Goal: Task Accomplishment & Management: Manage account settings

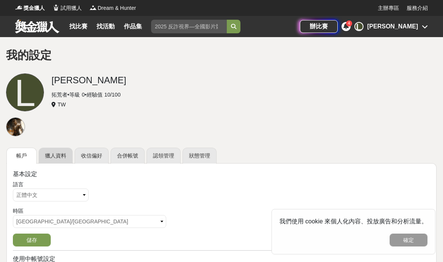
click at [61, 159] on link "獵人資料" at bounding box center [56, 156] width 34 height 16
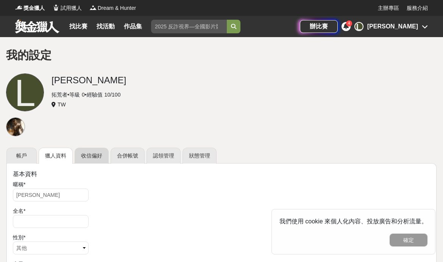
click at [85, 160] on link "收信偏好" at bounding box center [92, 156] width 34 height 16
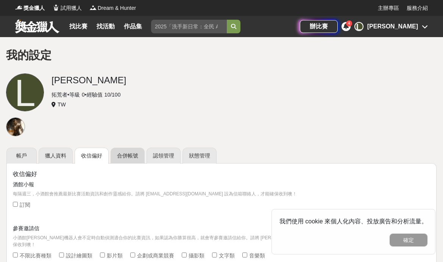
click at [134, 152] on link "合併帳號" at bounding box center [127, 156] width 34 height 16
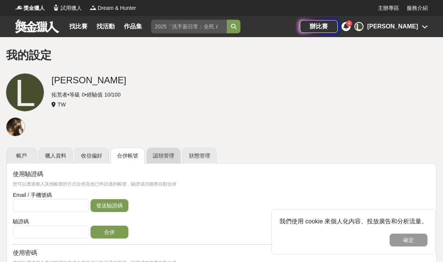
click at [168, 155] on link "認領管理" at bounding box center [163, 156] width 34 height 16
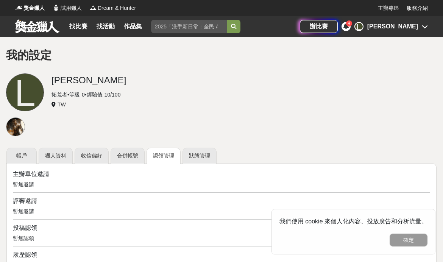
click at [350, 29] on div "4" at bounding box center [345, 26] width 9 height 9
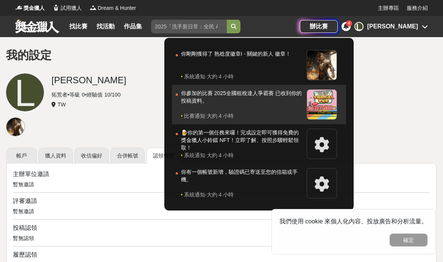
click at [303, 97] on div "你參加的比賽 2025全國租稅達人爭霸賽 已收到你的投稿資料。" at bounding box center [242, 100] width 122 height 23
